Goal: Task Accomplishment & Management: Use online tool/utility

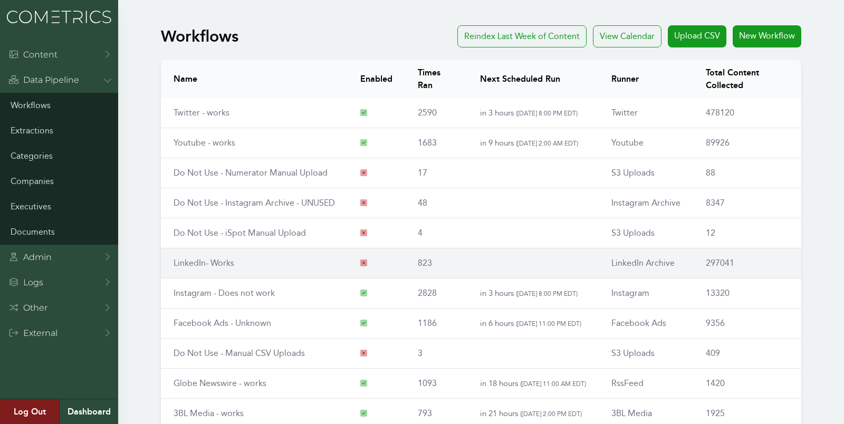
click at [201, 261] on link "LinkedIn- Works" at bounding box center [204, 263] width 61 height 10
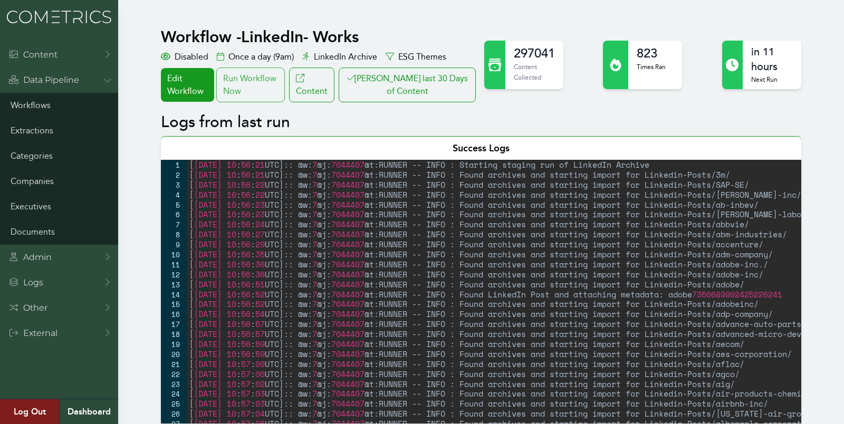
click at [264, 87] on div "Run Workflow Now" at bounding box center [250, 85] width 69 height 35
